Goal: Find contact information

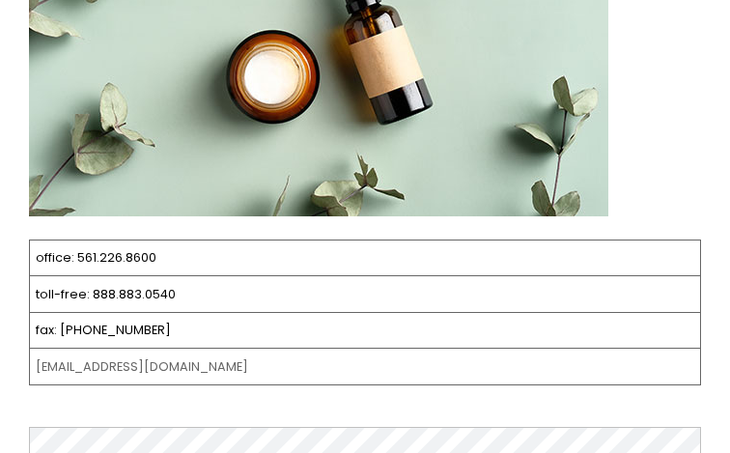
scroll to position [282, 0]
